Goal: Information Seeking & Learning: Find specific fact

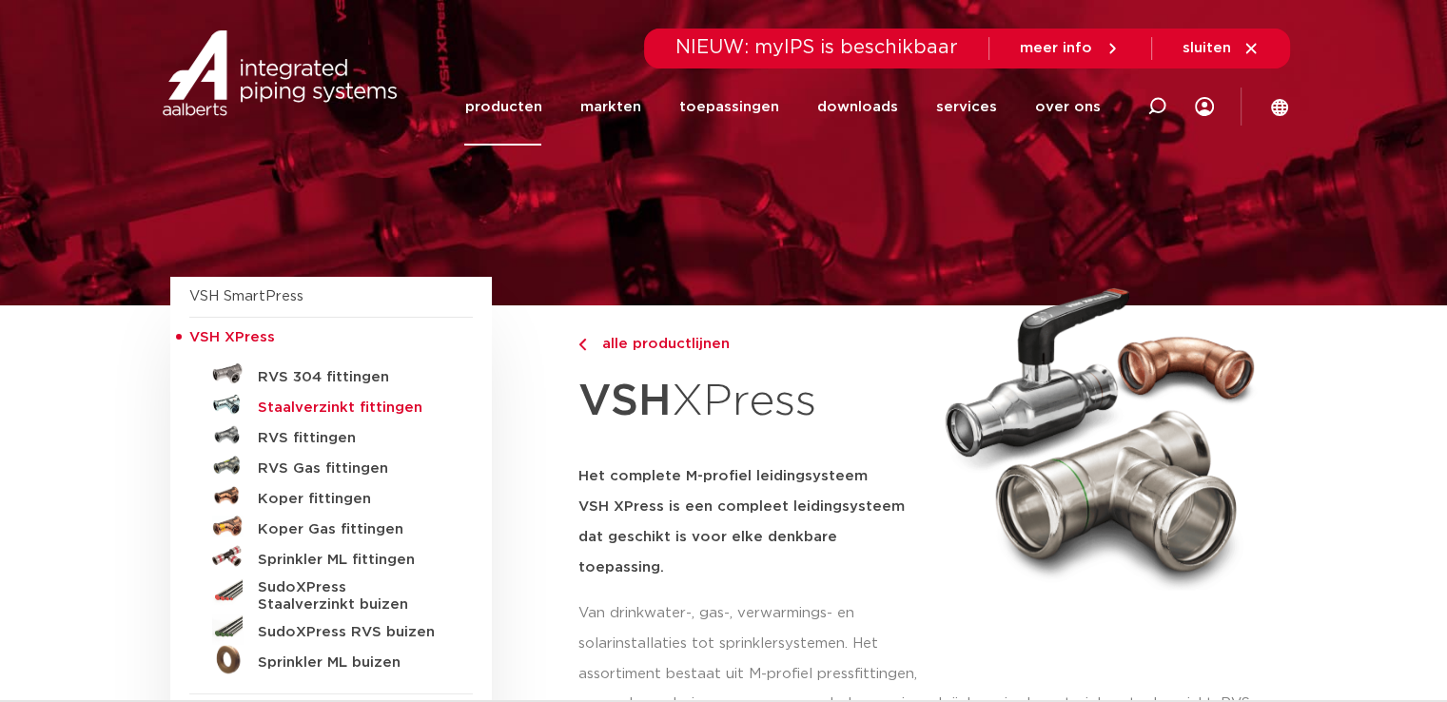
click at [346, 406] on h5 "Staalverzinkt fittingen" at bounding box center [352, 407] width 188 height 17
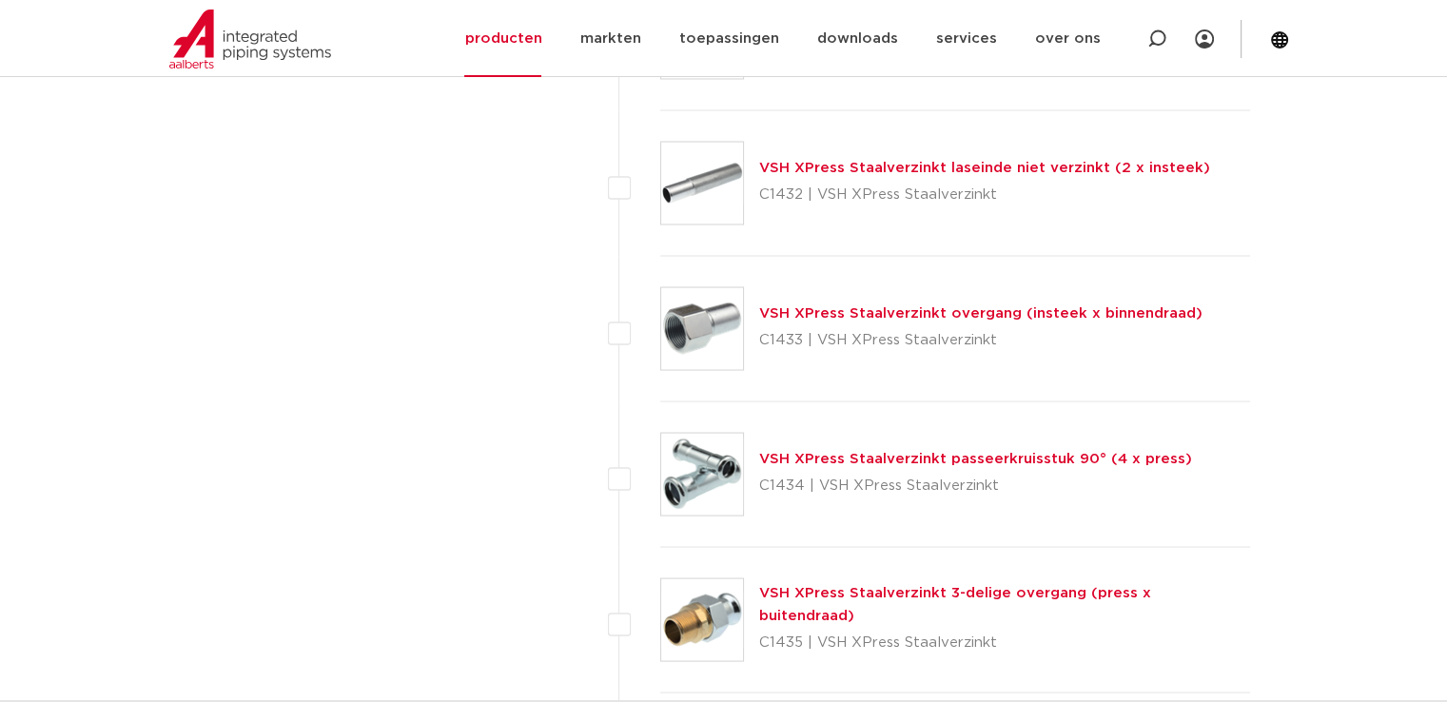
scroll to position [3498, 0]
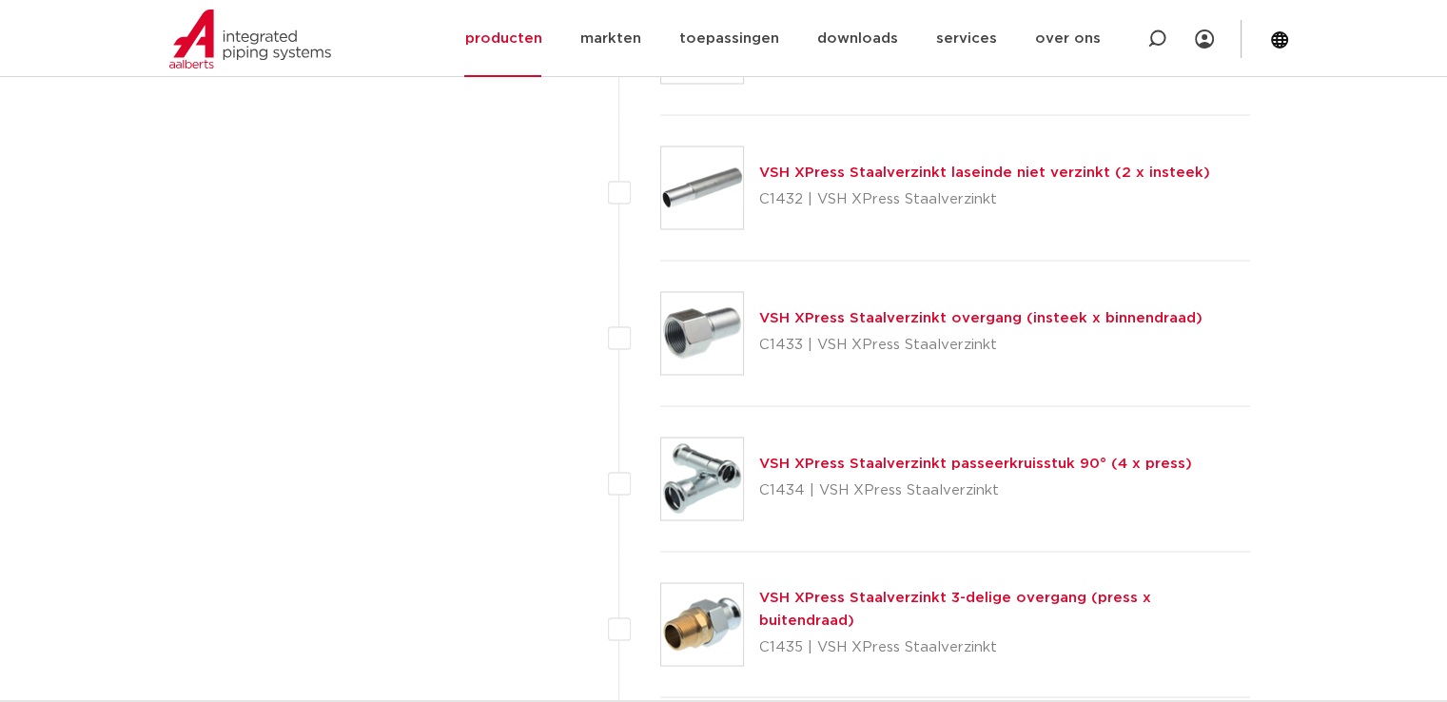
click at [826, 310] on link "VSH XPress Staalverzinkt overgang (insteek x binnendraad)" at bounding box center [980, 317] width 443 height 14
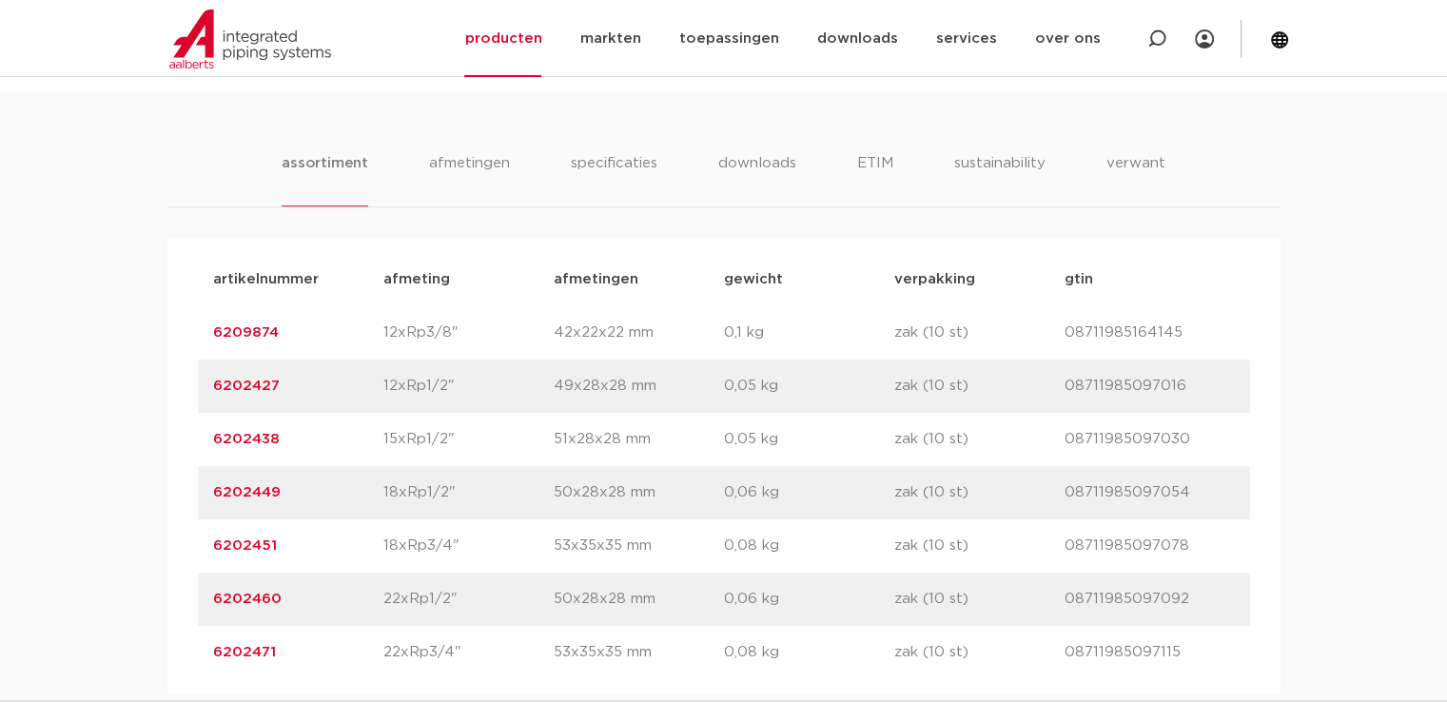
scroll to position [1163, 0]
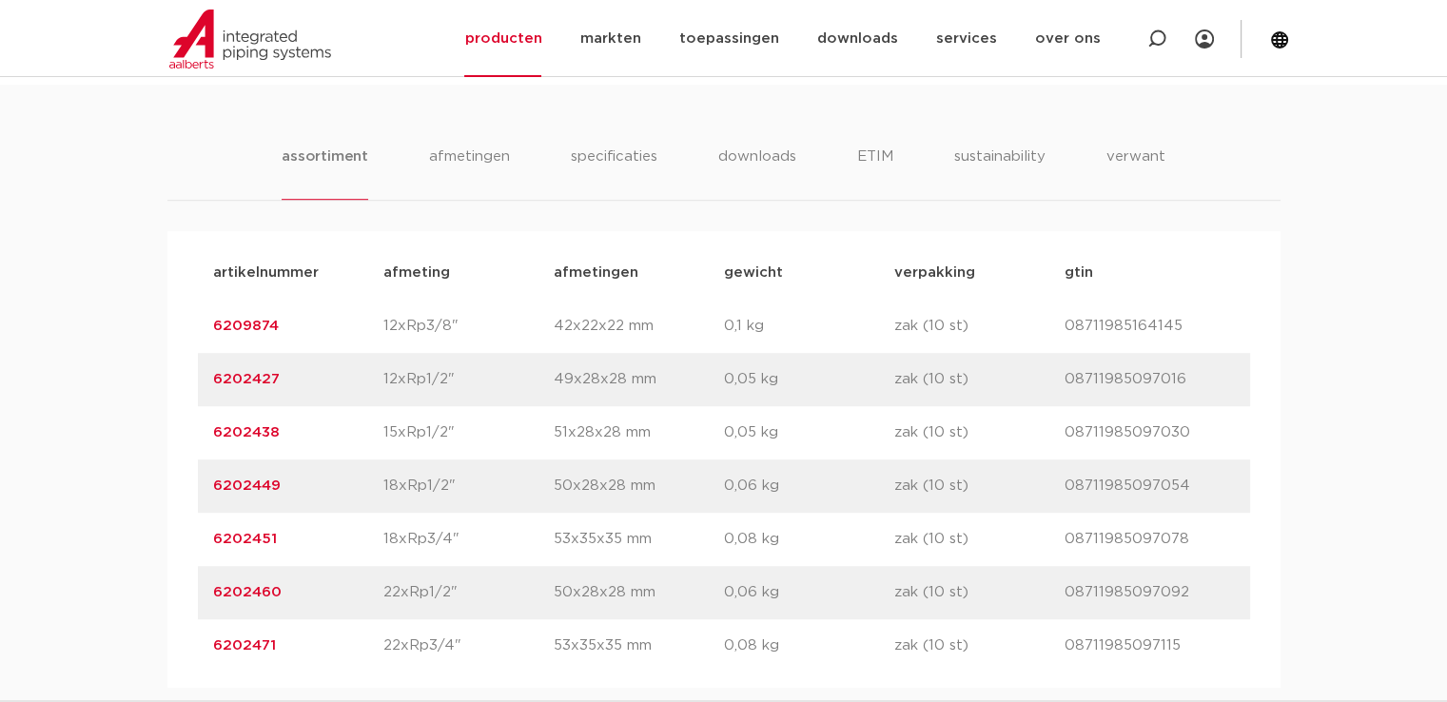
drag, startPoint x: 283, startPoint y: 592, endPoint x: 206, endPoint y: 592, distance: 77.0
click at [206, 592] on div "artikelnummer 6202460 afmeting 22xRp1/2" [GEOGRAPHIC_DATA] 50x28x28 mm gewicht …" at bounding box center [724, 592] width 1052 height 53
copy link "6202460"
